Goal: Task Accomplishment & Management: Use online tool/utility

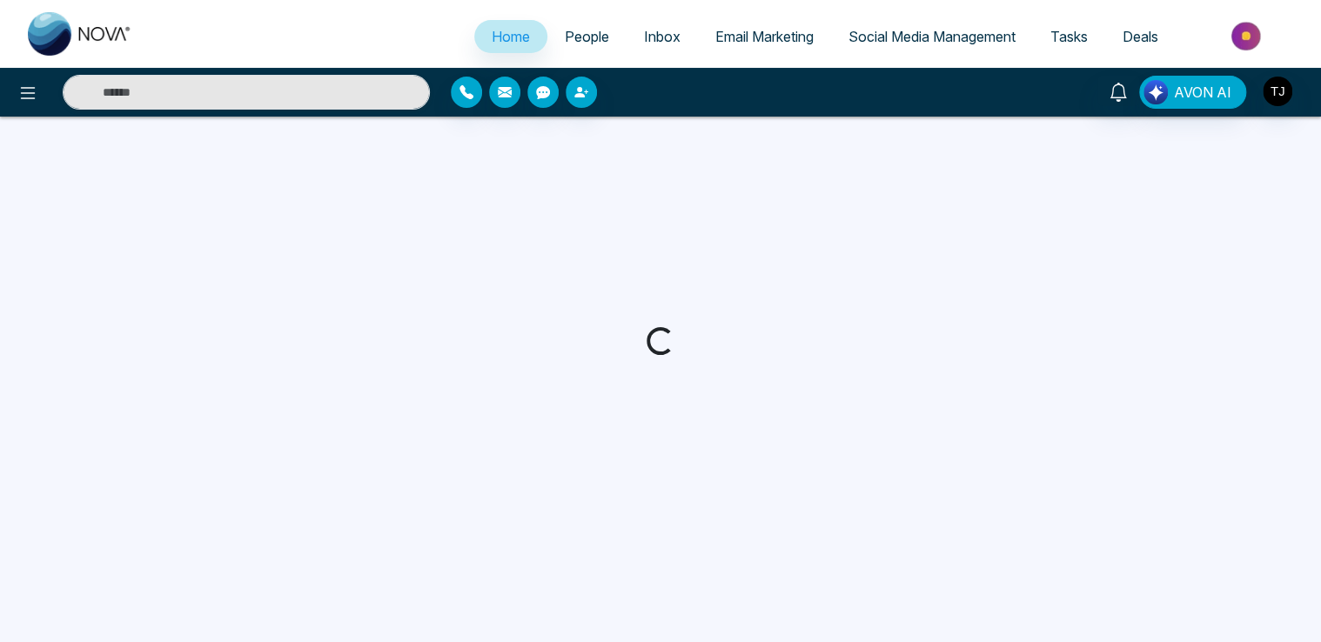
select select "*"
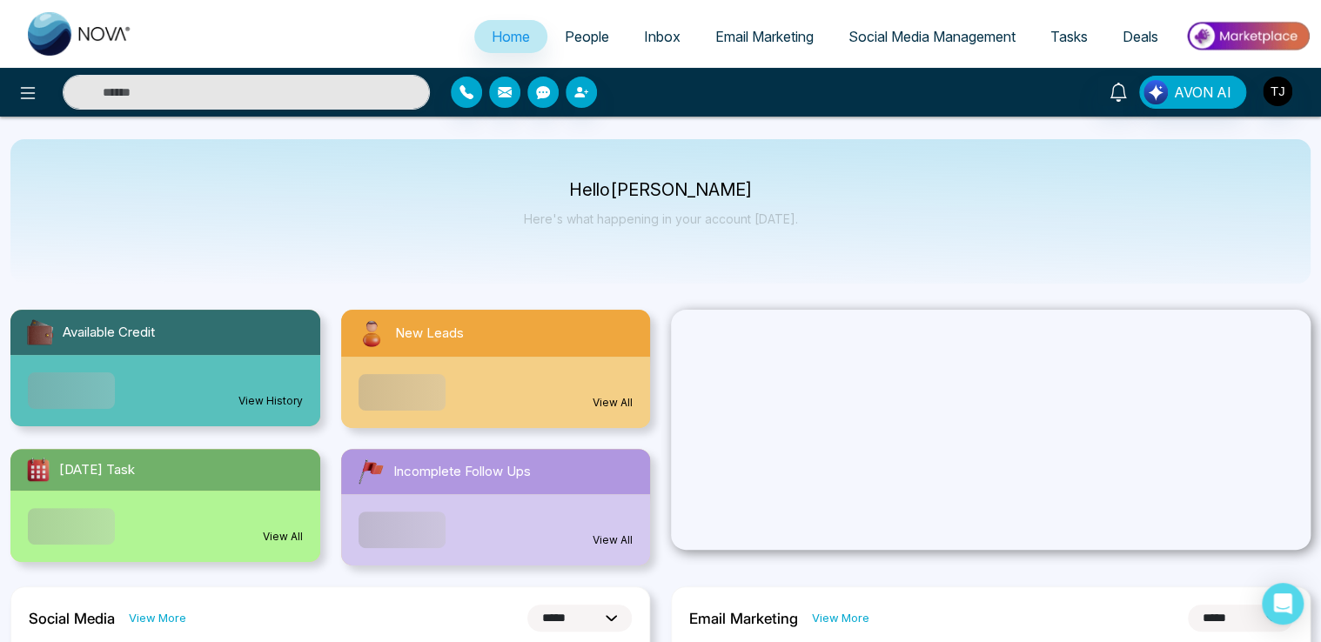
click at [763, 33] on span "Email Marketing" at bounding box center [765, 36] width 98 height 17
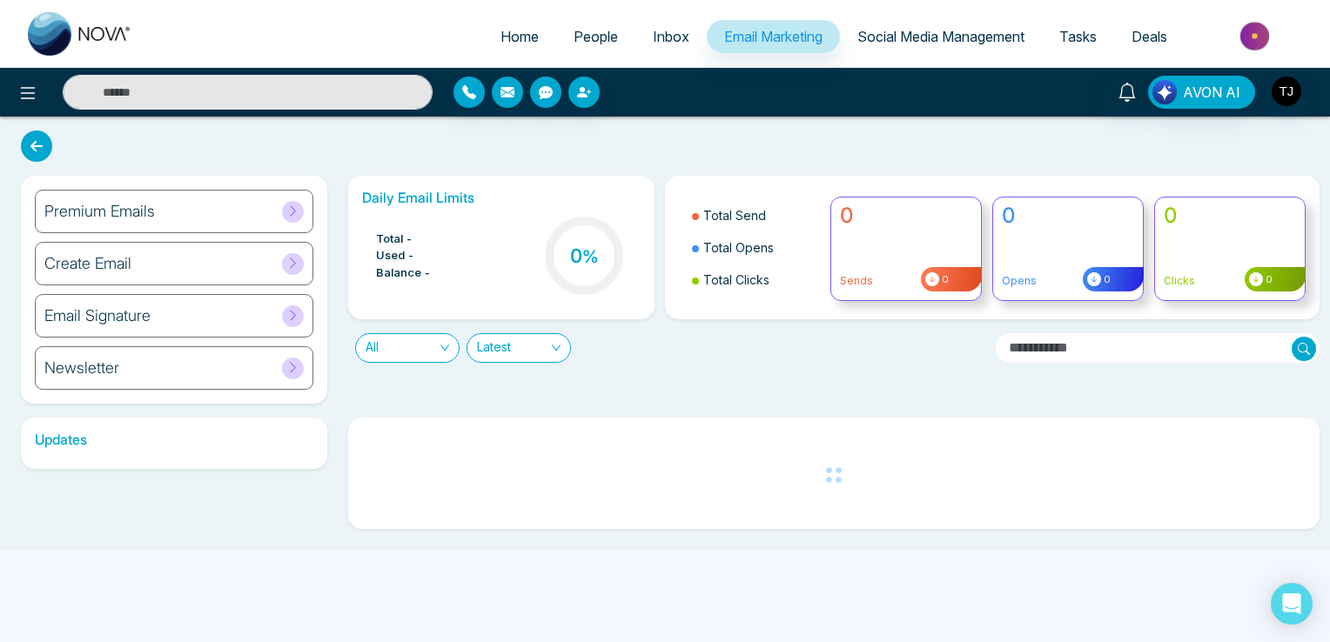
click at [313, 311] on div "Email Signature" at bounding box center [174, 316] width 279 height 44
click at [297, 317] on icon at bounding box center [292, 315] width 13 height 13
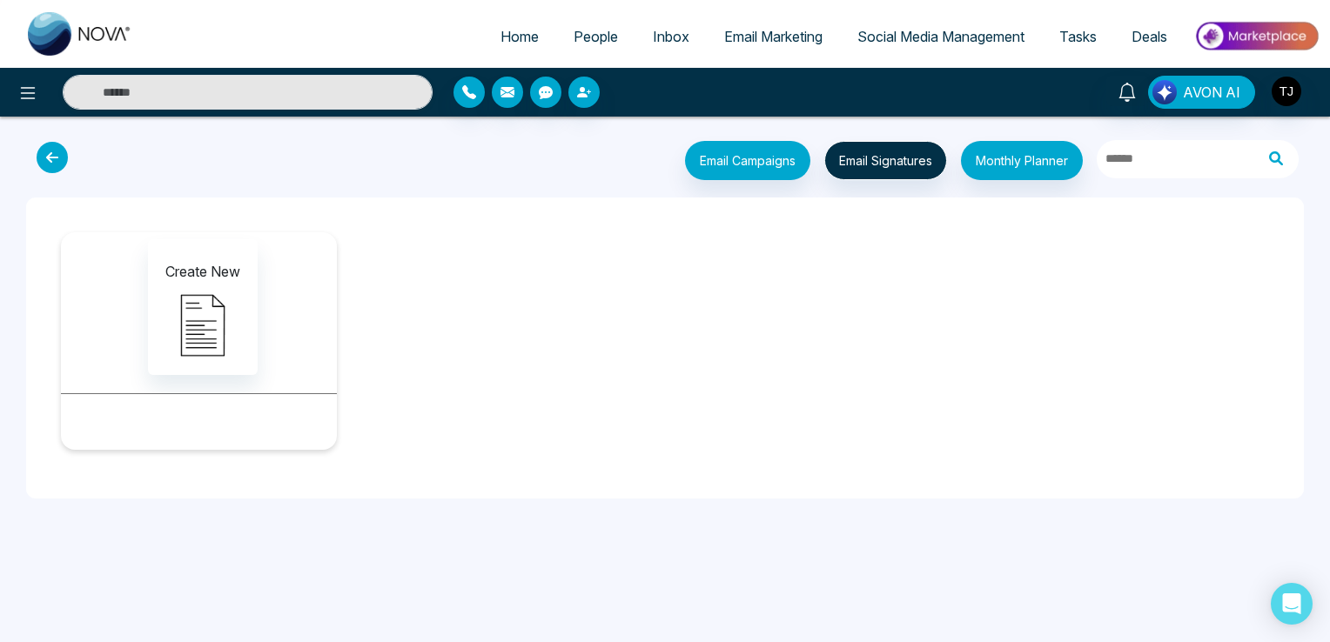
click at [64, 157] on icon at bounding box center [52, 157] width 31 height 31
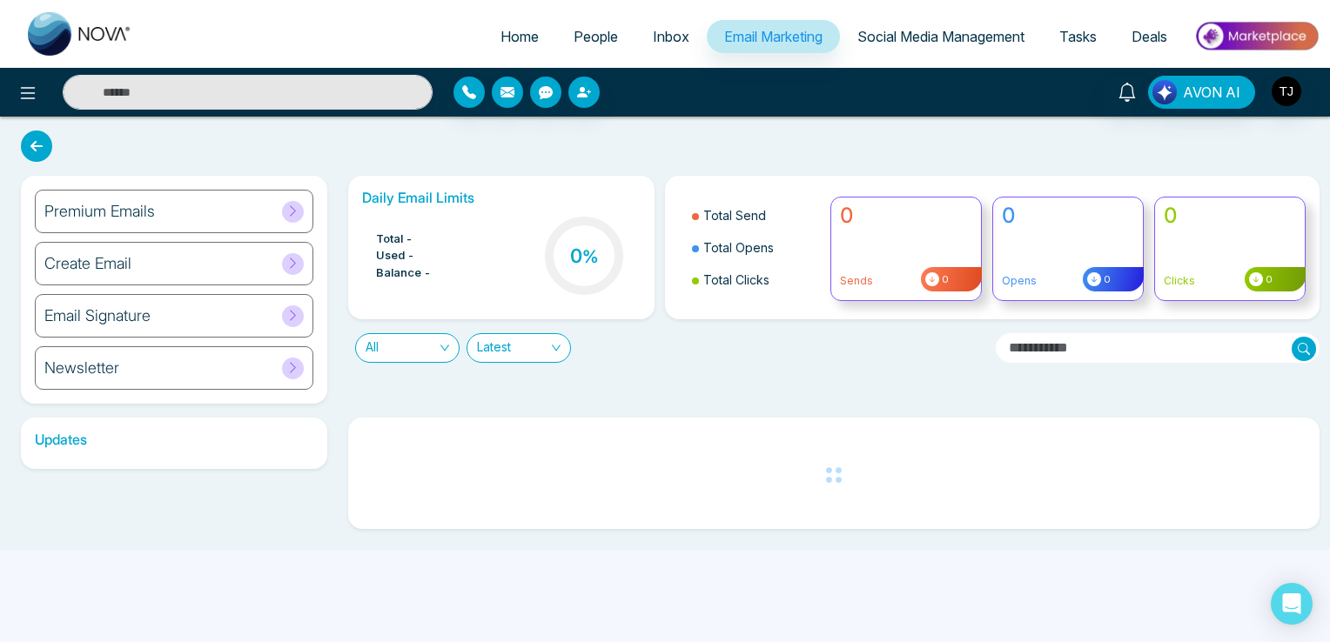
click at [228, 308] on div "Email Signature" at bounding box center [174, 316] width 279 height 44
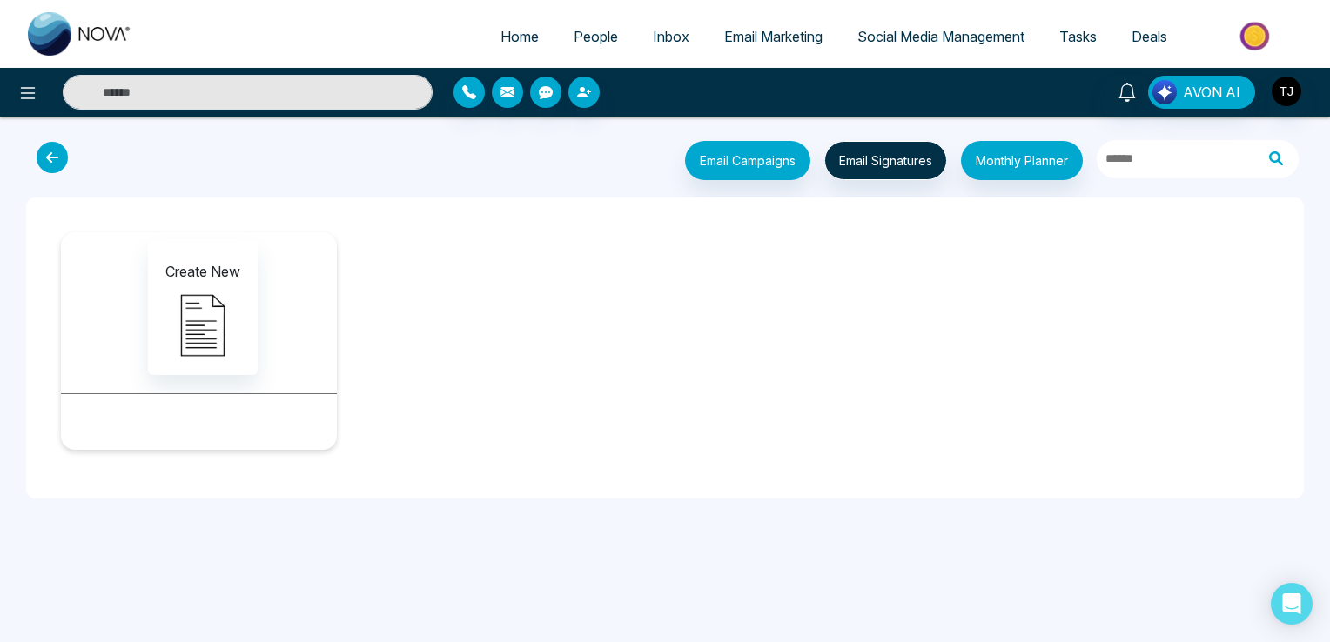
click at [49, 165] on icon at bounding box center [52, 157] width 31 height 31
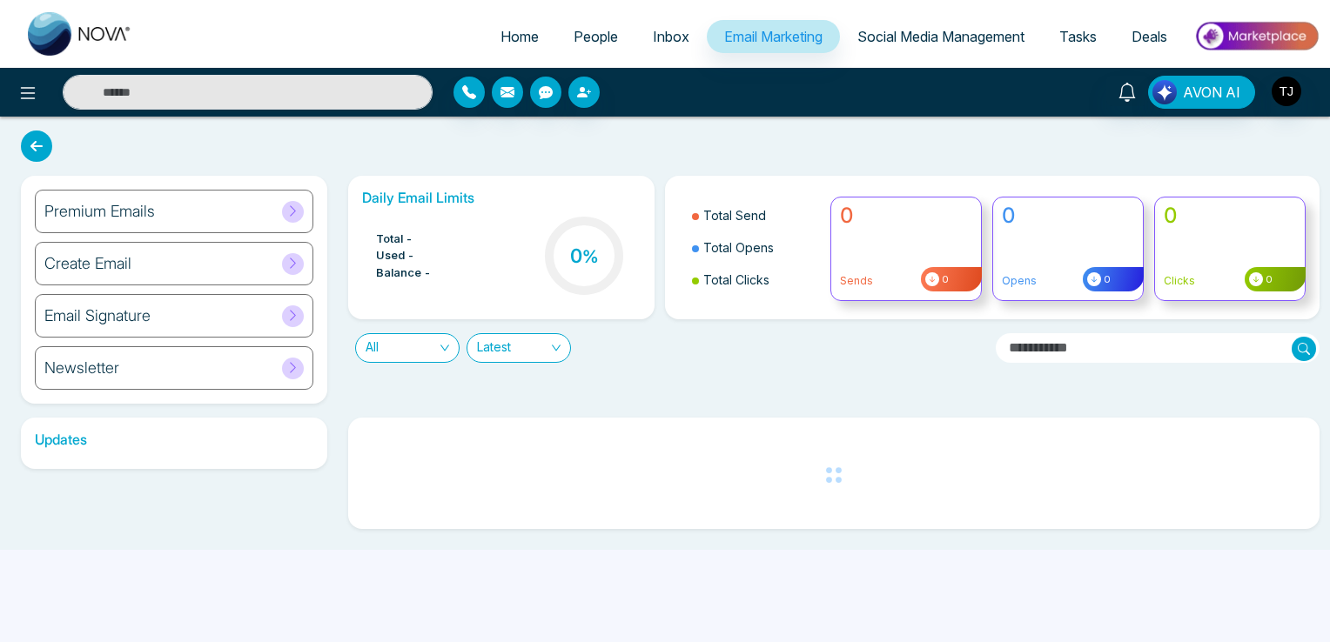
click at [306, 265] on div "Create Email" at bounding box center [174, 264] width 279 height 44
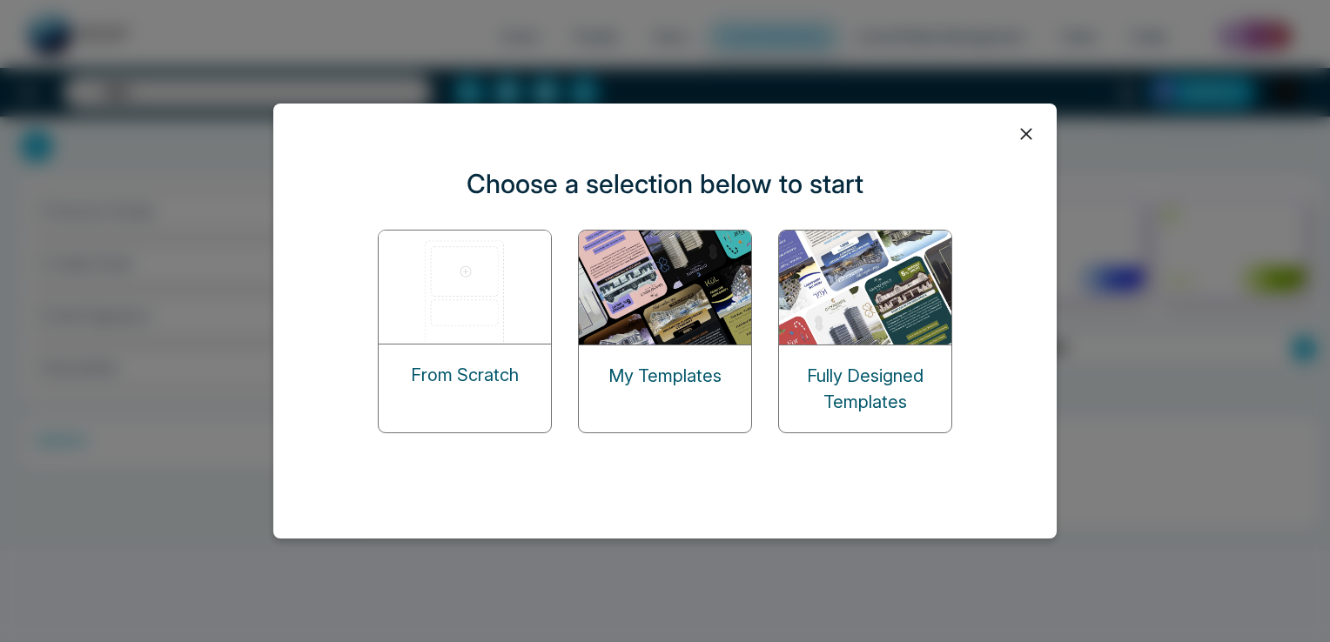
click at [1034, 124] on icon at bounding box center [1026, 134] width 26 height 26
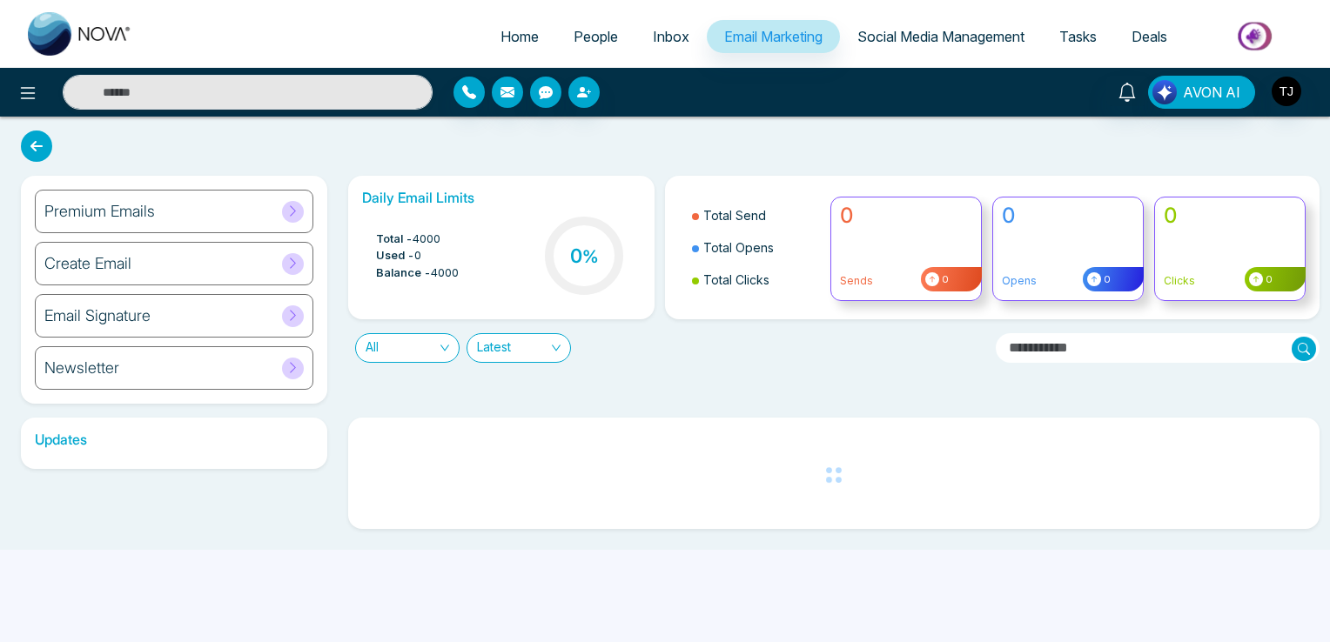
click at [286, 313] on span at bounding box center [293, 317] width 22 height 22
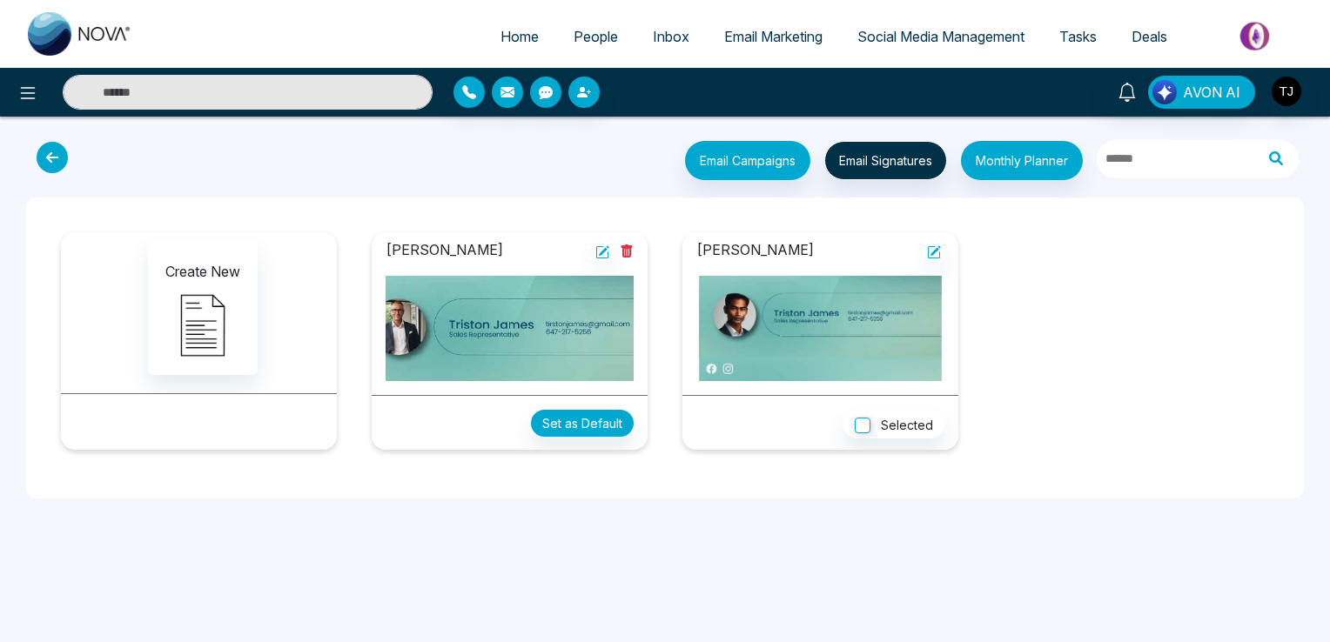
drag, startPoint x: 36, startPoint y: 161, endPoint x: 46, endPoint y: 165, distance: 11.0
click at [36, 161] on button at bounding box center [56, 157] width 50 height 33
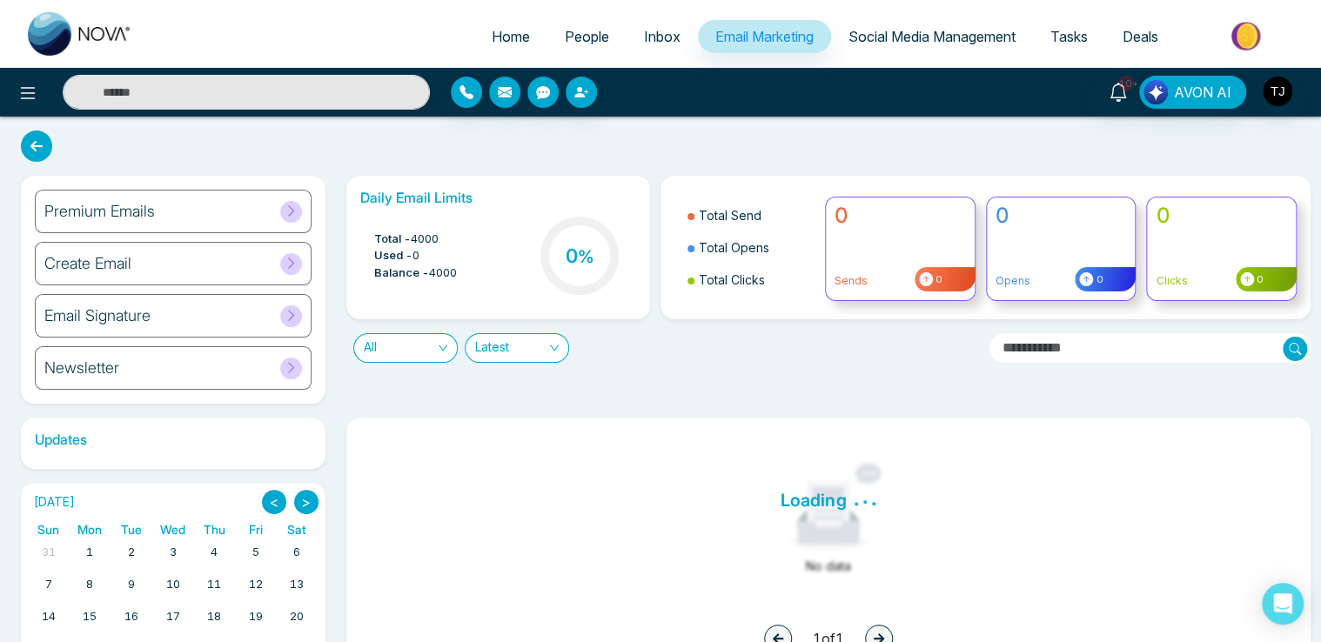
click at [759, 42] on span "Email Marketing" at bounding box center [765, 36] width 98 height 17
click at [299, 314] on span at bounding box center [291, 317] width 22 height 22
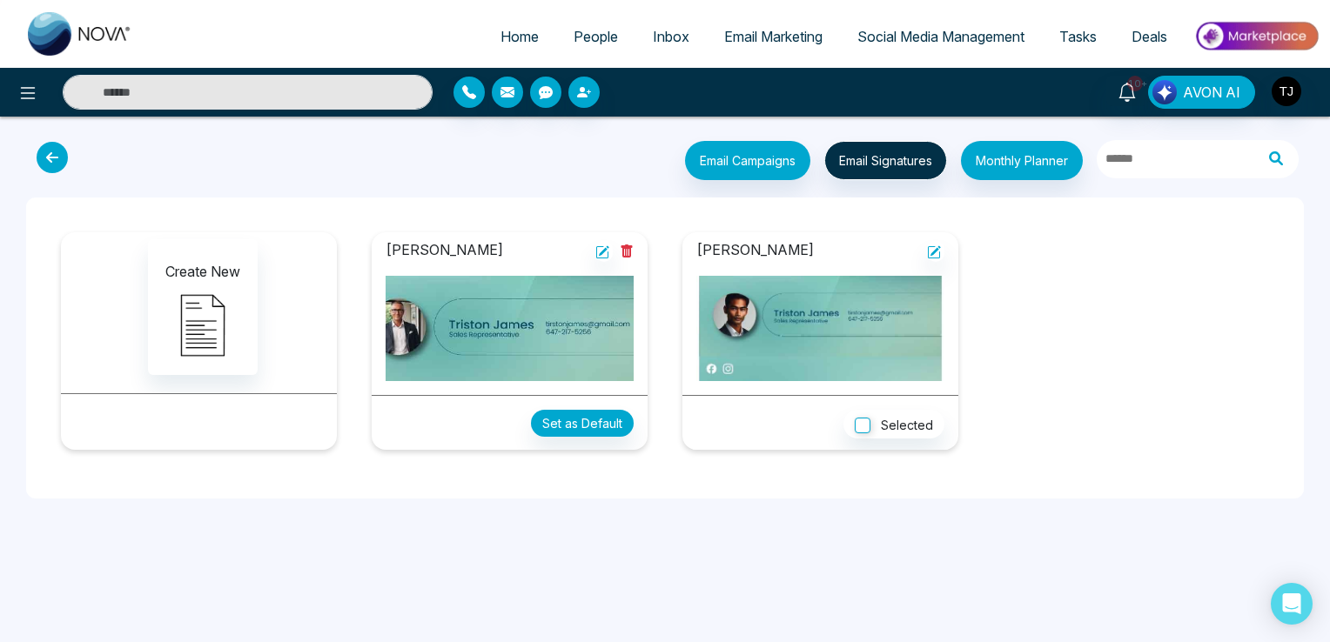
click at [95, 31] on img at bounding box center [80, 34] width 104 height 44
select select "*"
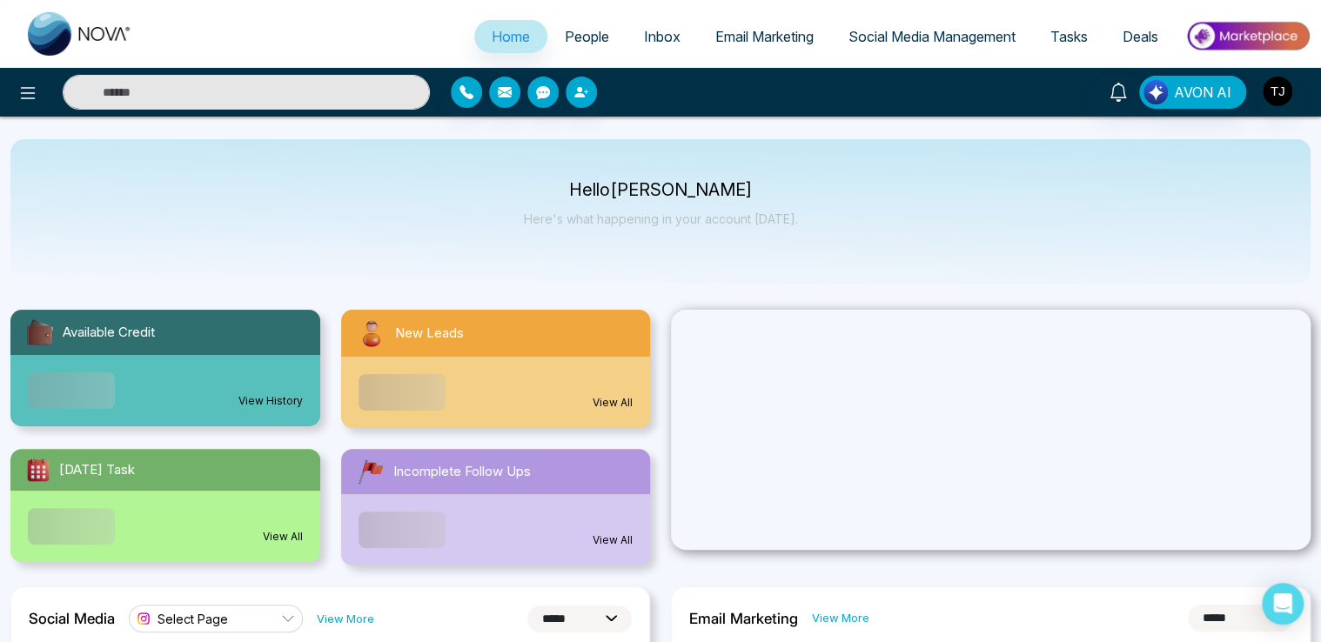
click at [746, 37] on span "Email Marketing" at bounding box center [765, 36] width 98 height 17
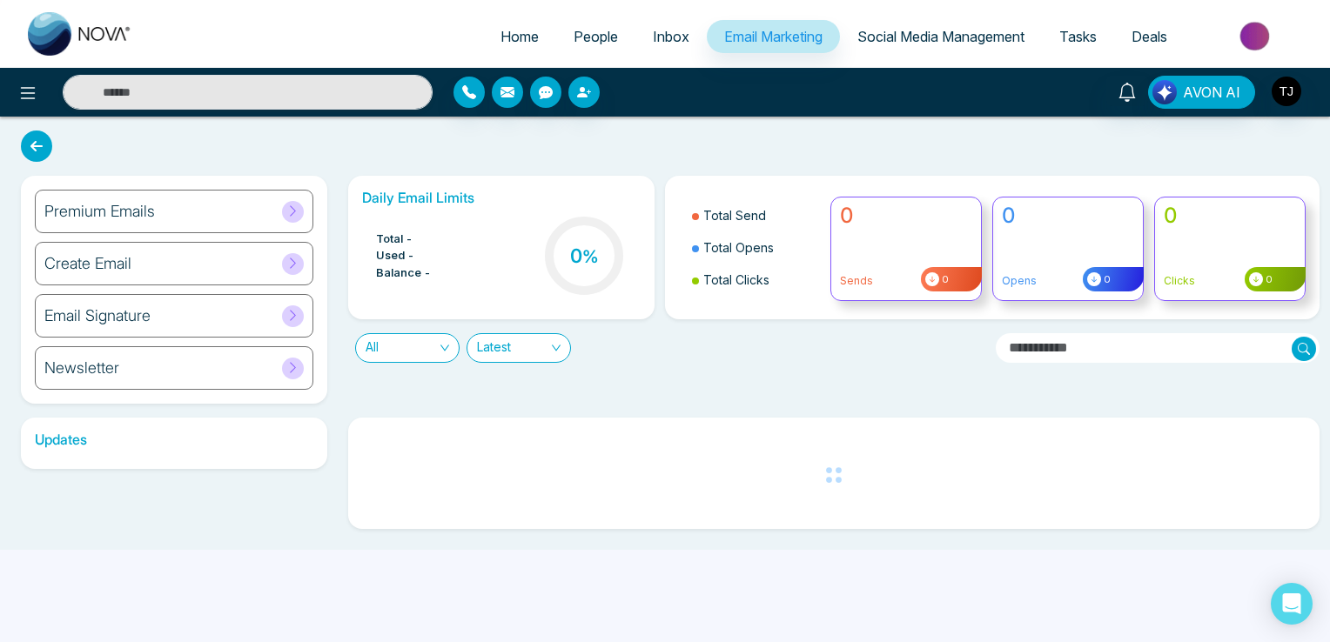
click at [298, 313] on icon at bounding box center [292, 315] width 13 height 13
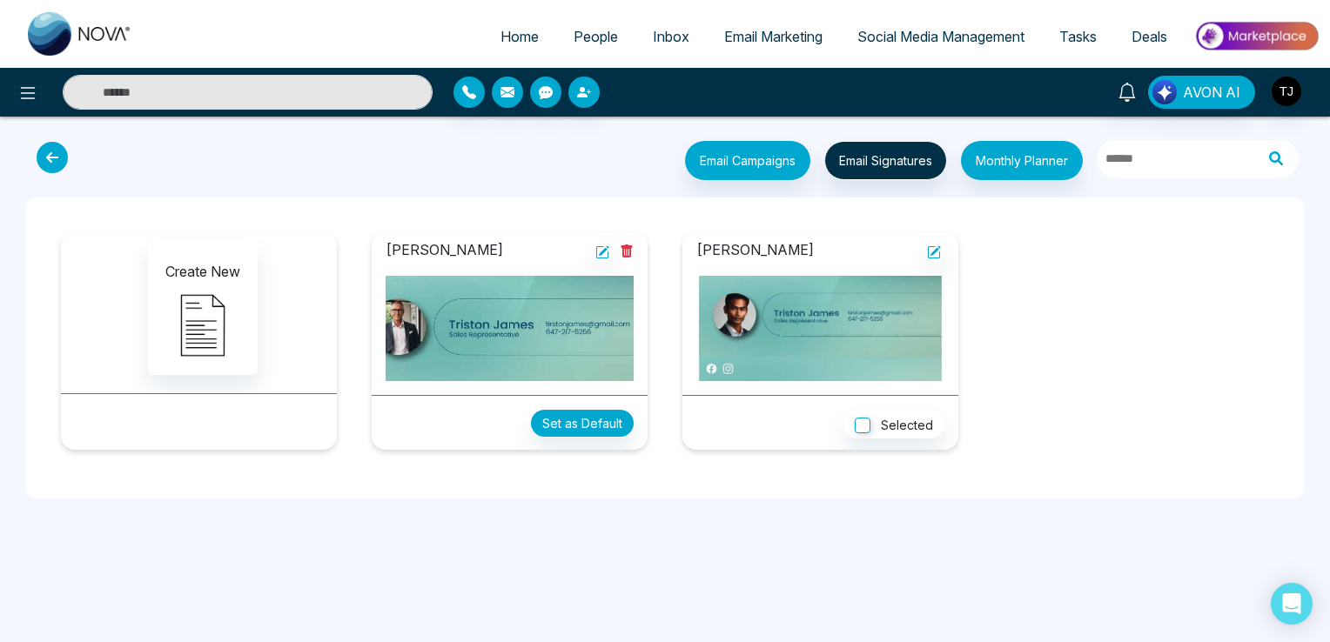
click at [99, 22] on img at bounding box center [80, 34] width 104 height 44
select select "*"
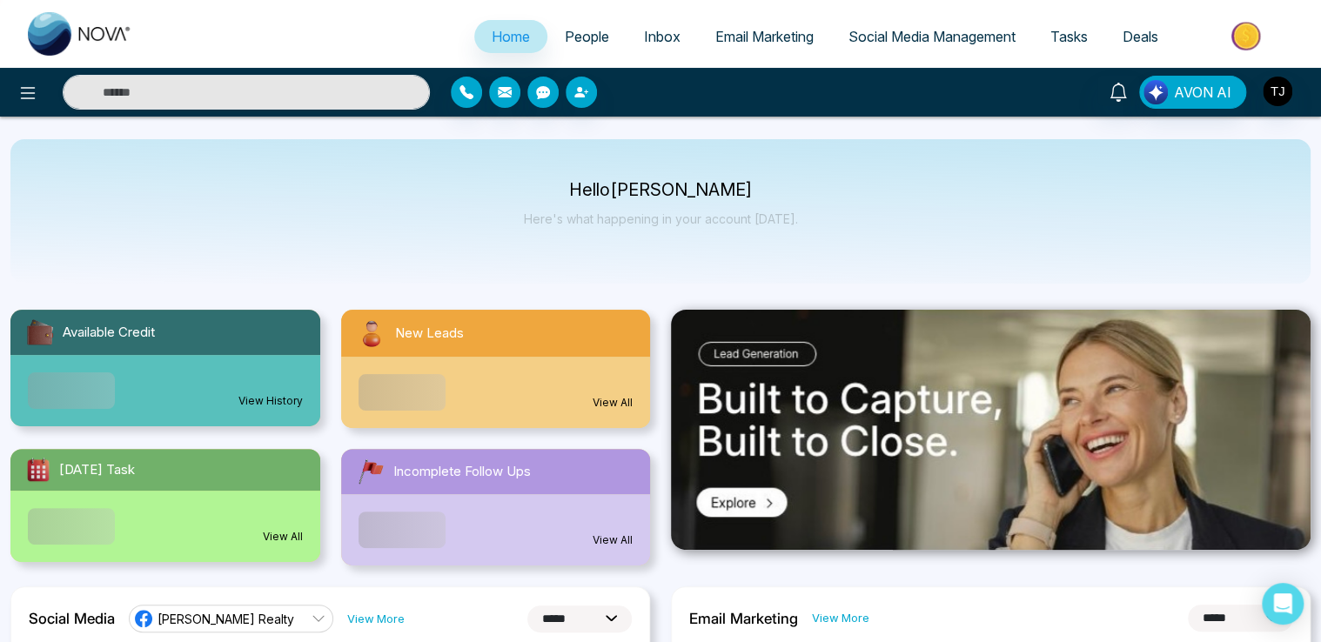
click at [780, 39] on span "Email Marketing" at bounding box center [765, 36] width 98 height 17
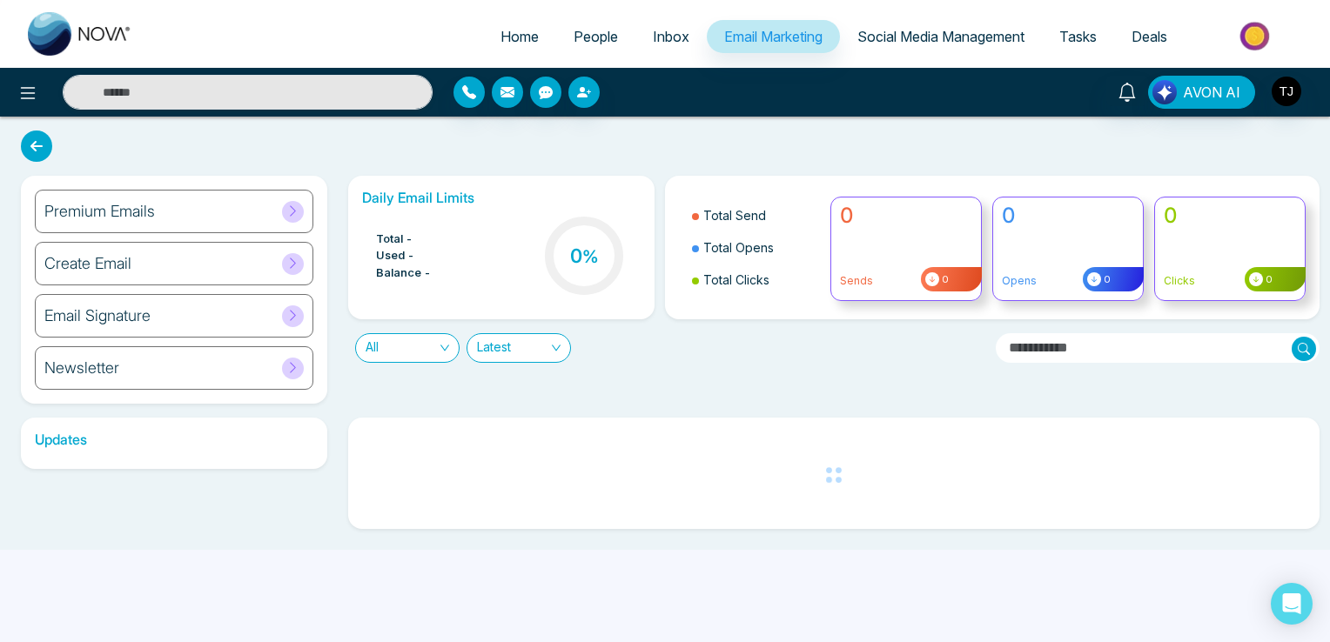
click at [301, 308] on span at bounding box center [293, 317] width 22 height 22
